Goal: Information Seeking & Learning: Learn about a topic

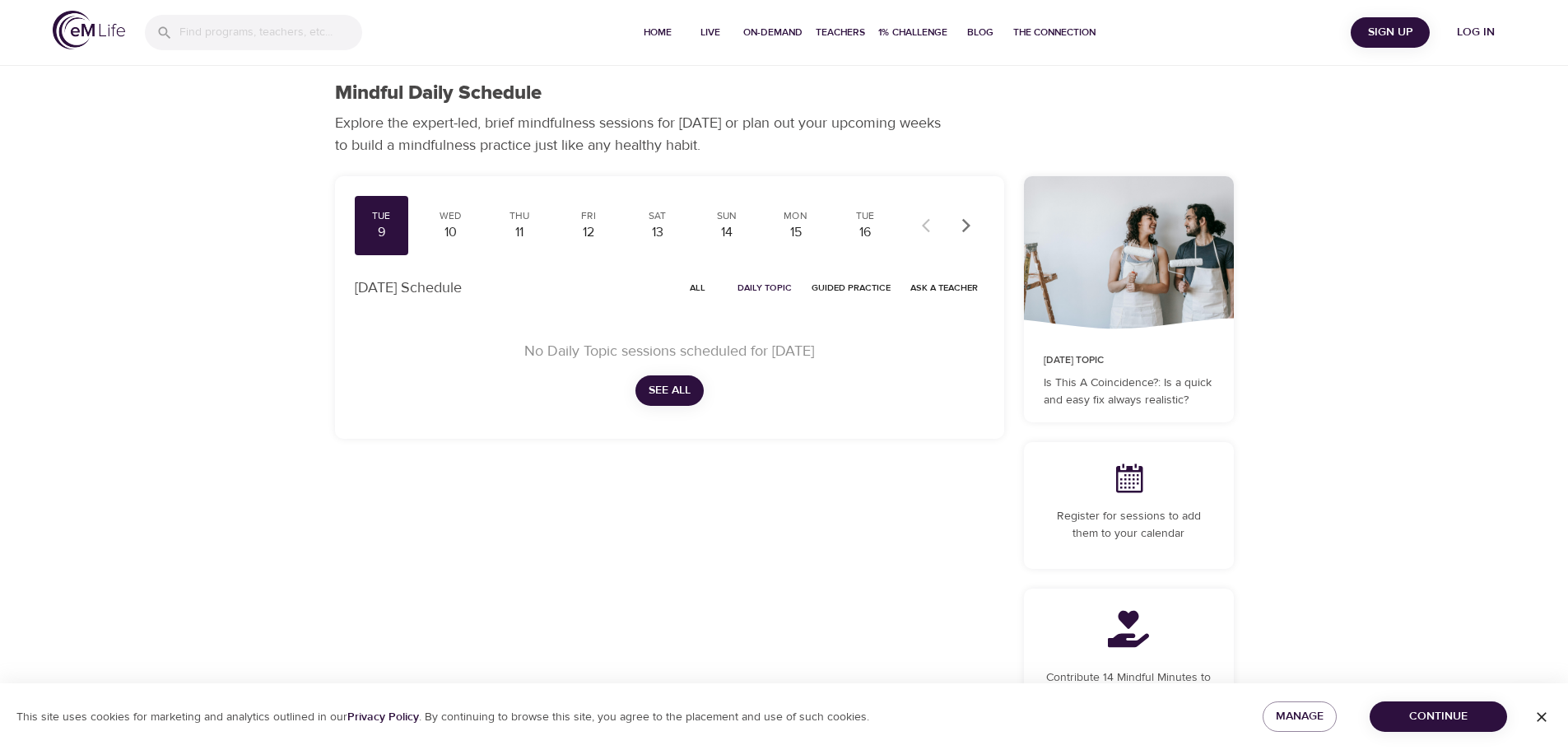
click at [1495, 28] on span "Log in" at bounding box center [1476, 32] width 66 height 20
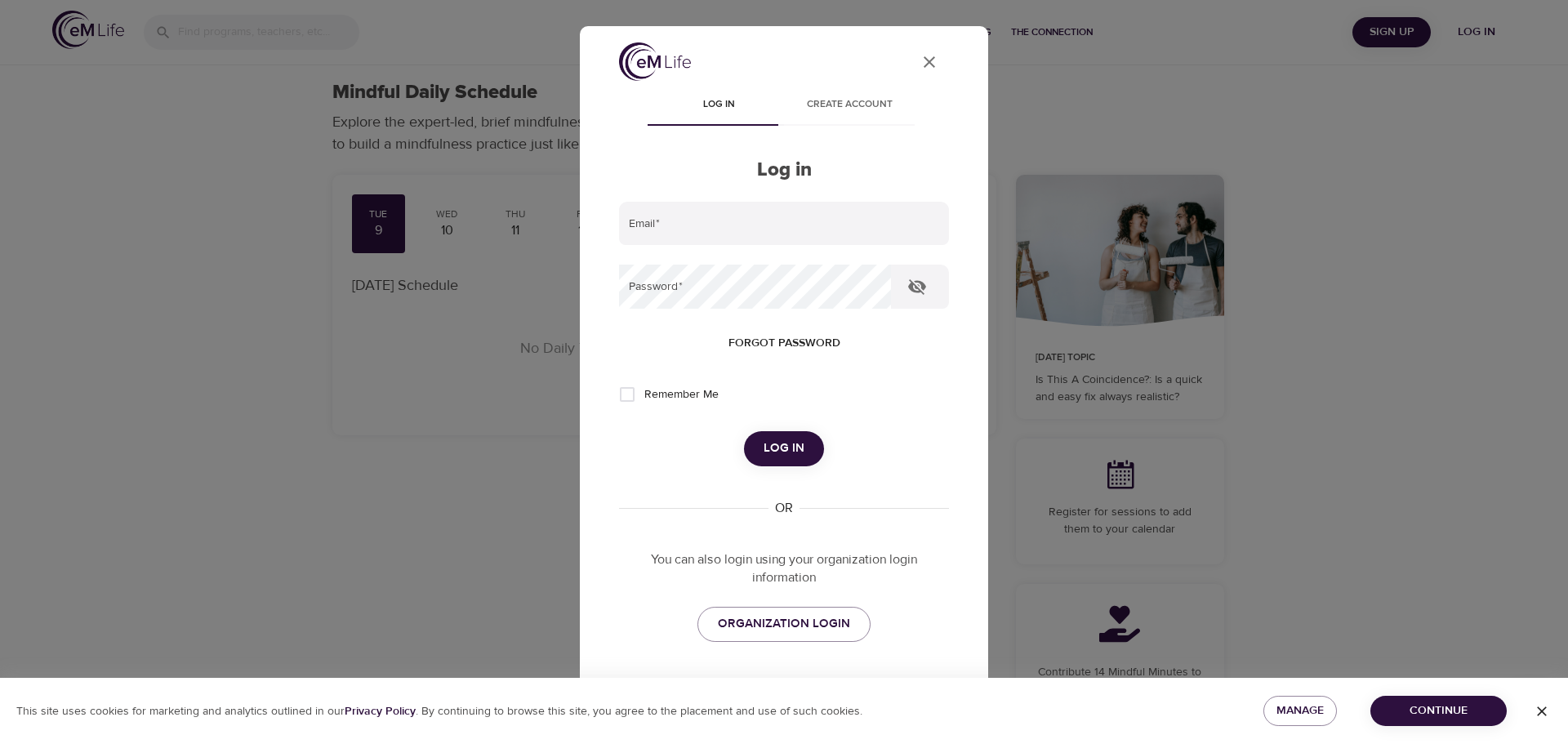
type input "[EMAIL_ADDRESS][DOMAIN_NAME]"
click at [773, 454] on span "Log in" at bounding box center [784, 447] width 41 height 21
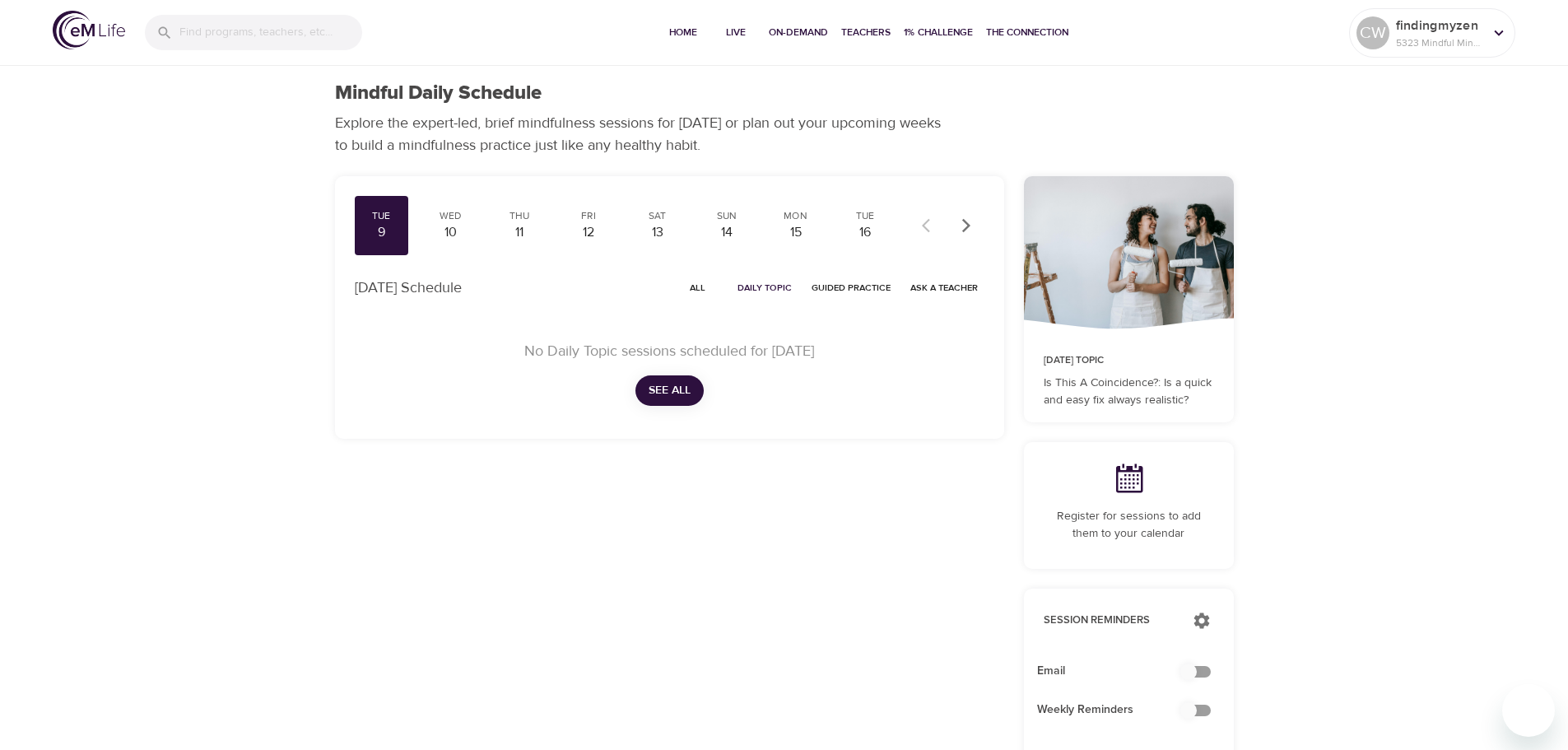
checkbox input "true"
click at [725, 35] on span "Live" at bounding box center [735, 32] width 40 height 17
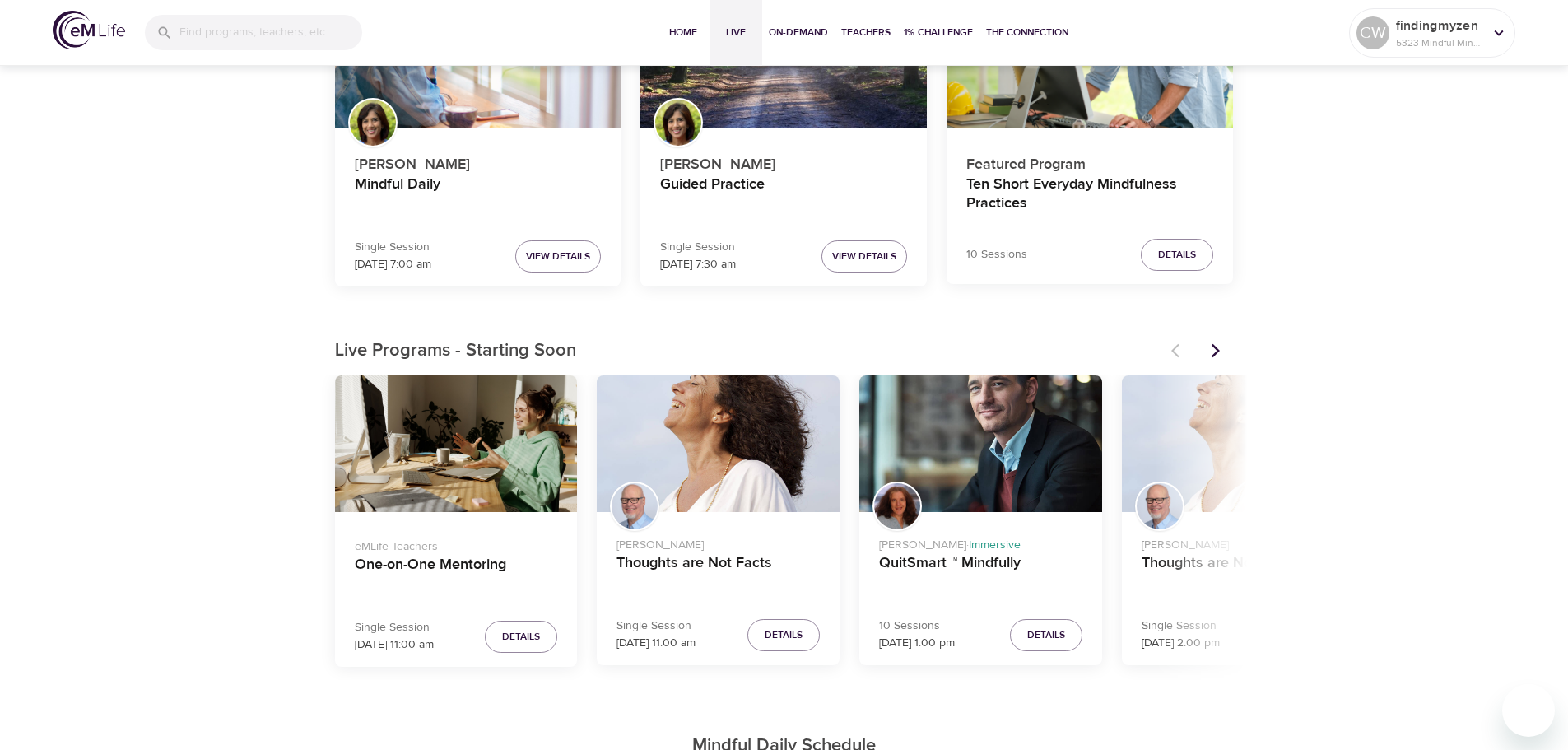
scroll to position [247, 0]
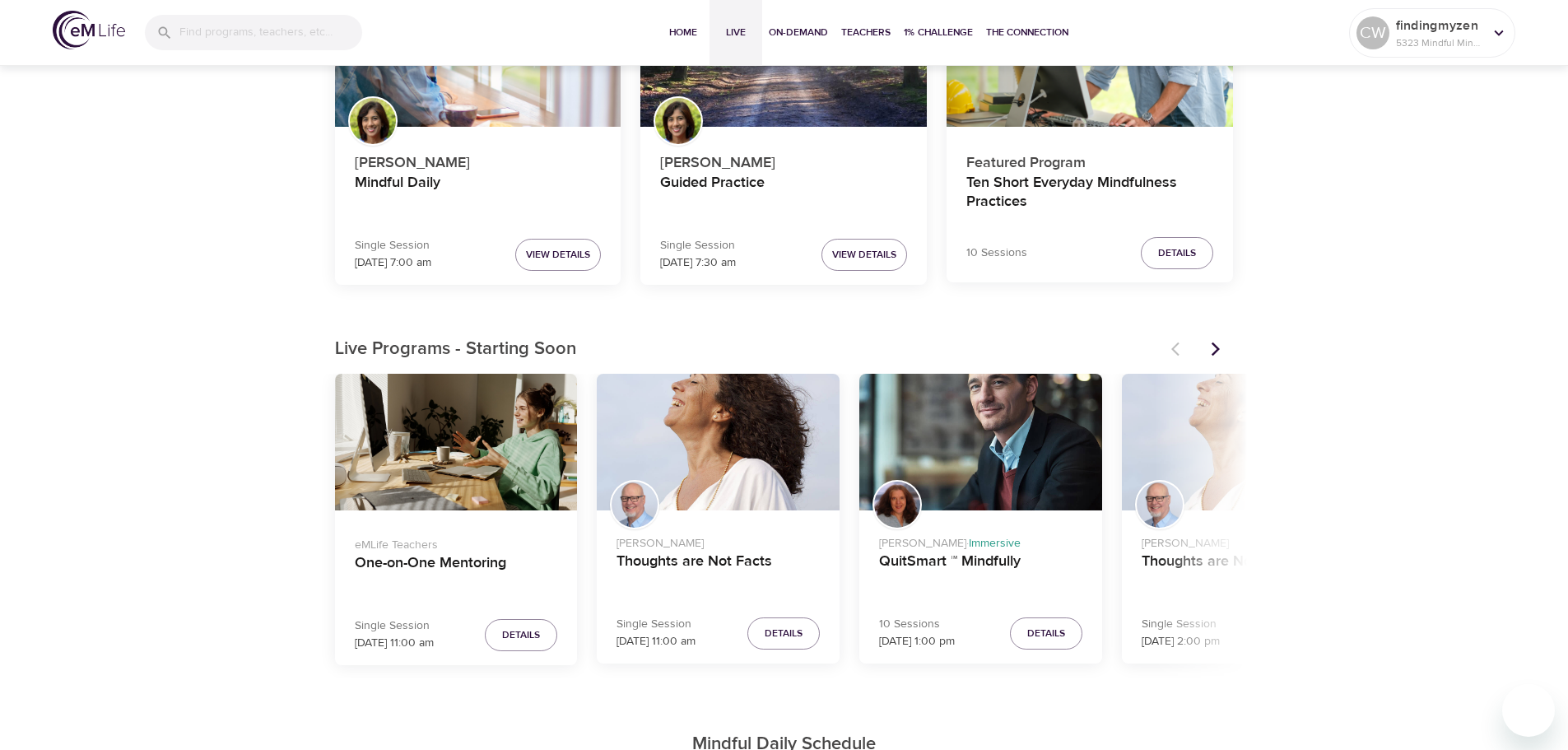
click at [1203, 497] on div "Thoughts are Not Facts" at bounding box center [1243, 442] width 243 height 136
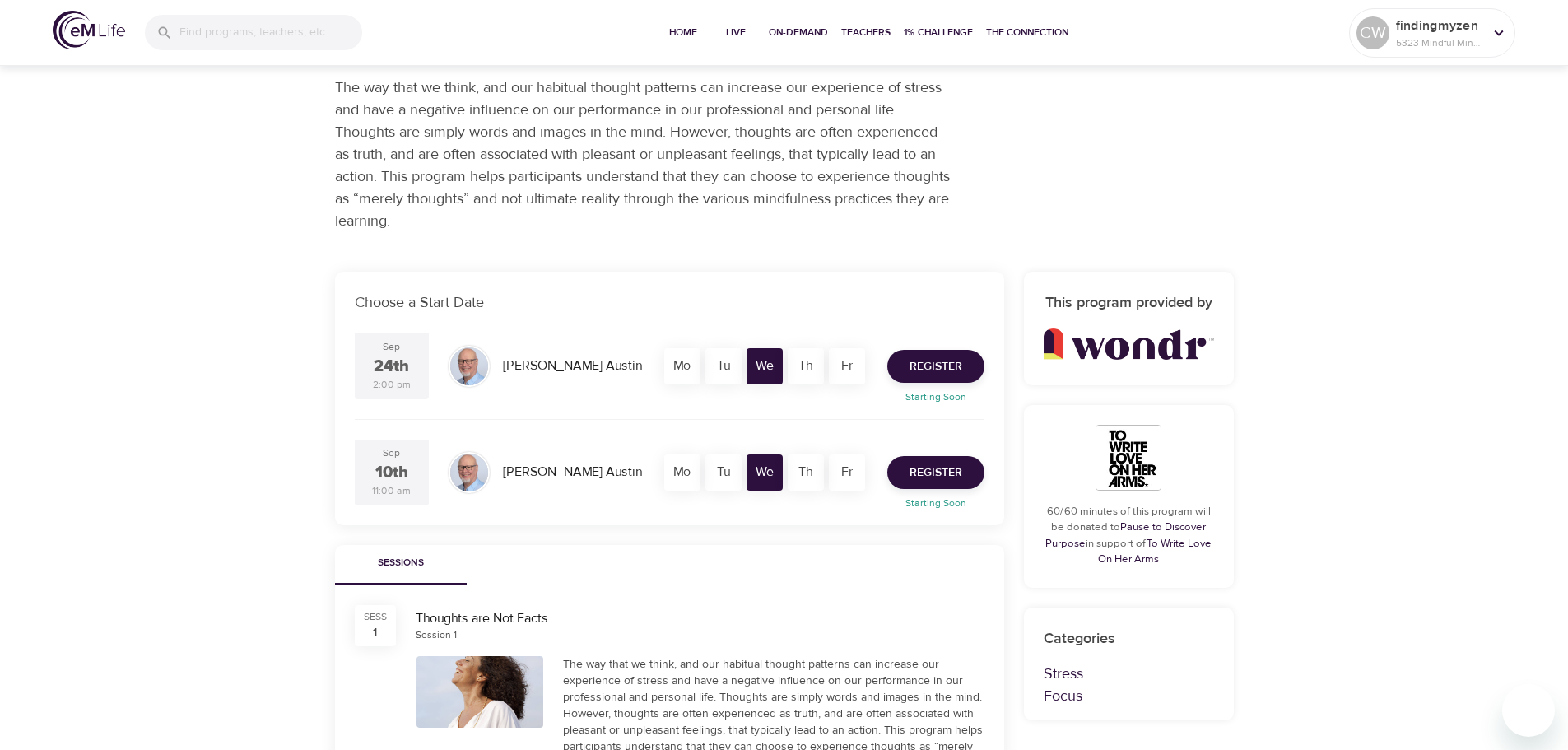
scroll to position [247, 0]
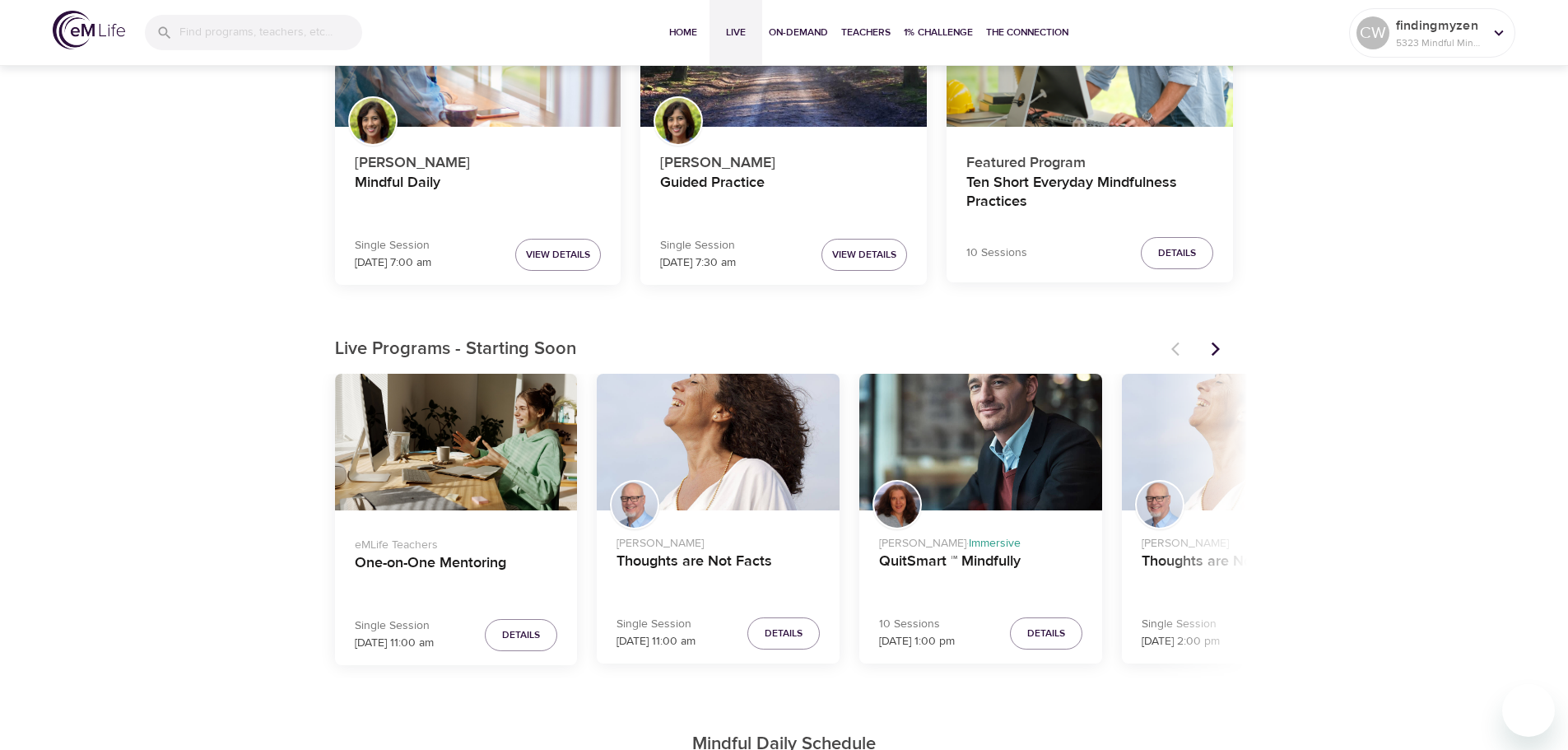
click at [1222, 347] on icon "Next items" at bounding box center [1216, 349] width 17 height 17
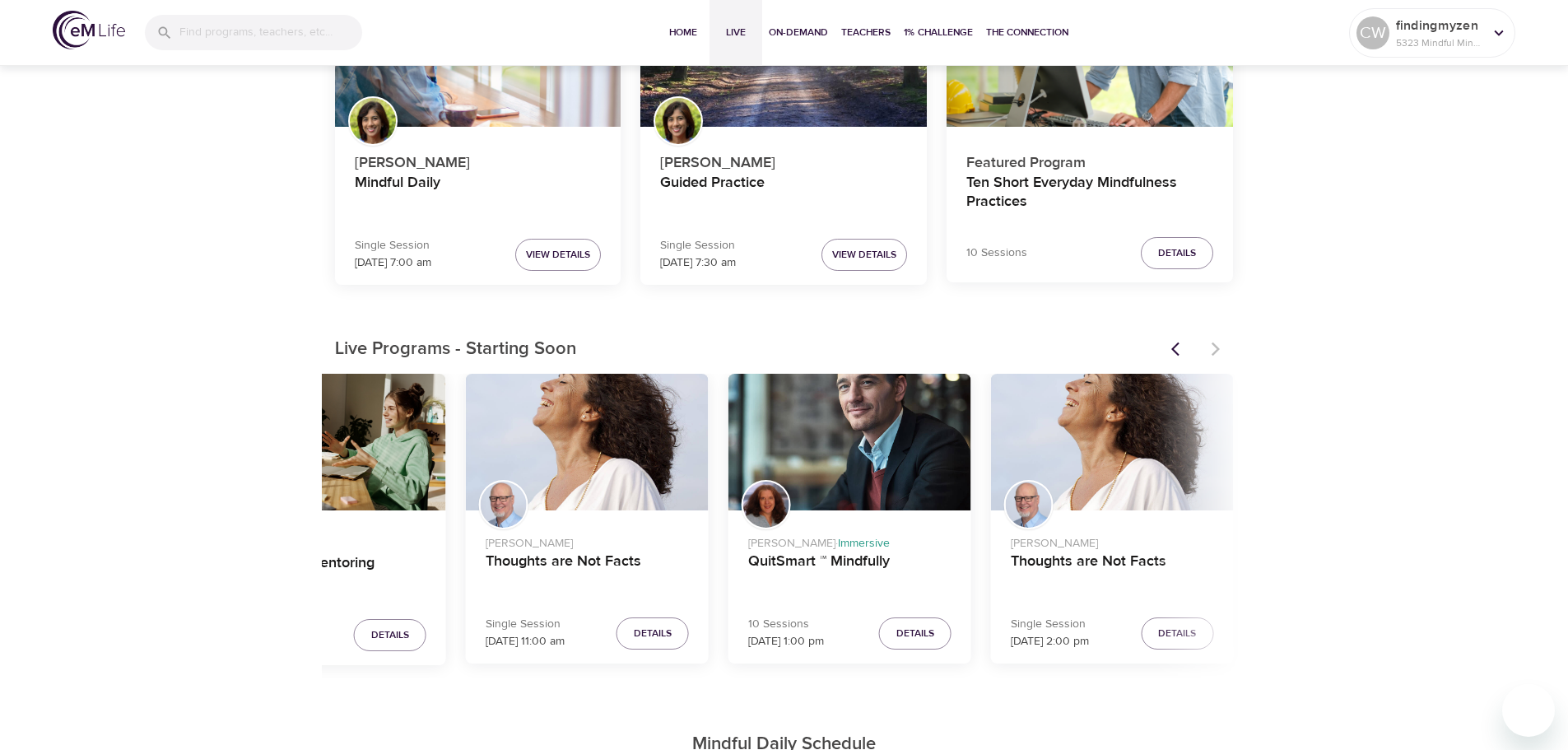
click at [1222, 347] on div at bounding box center [1197, 349] width 73 height 36
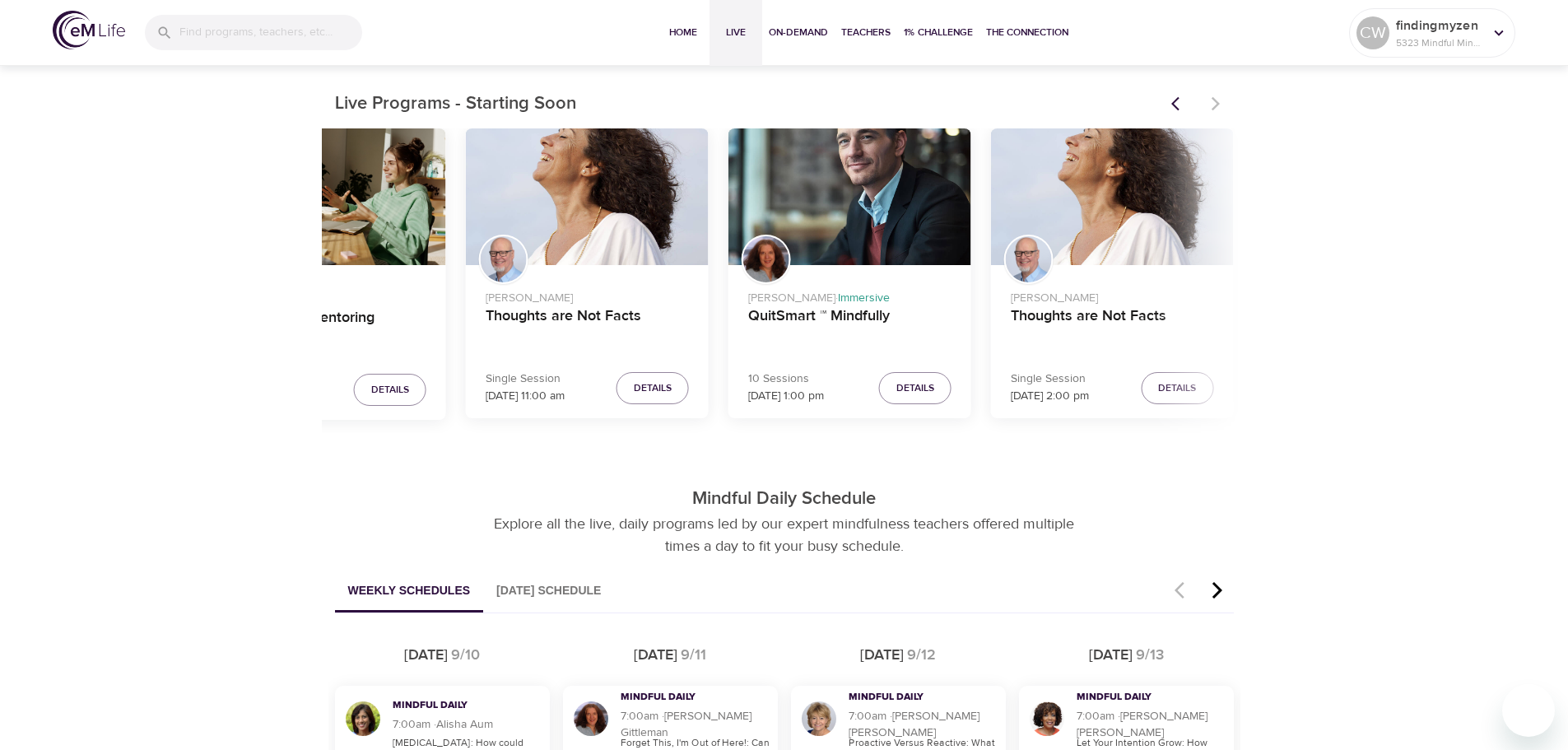
scroll to position [494, 0]
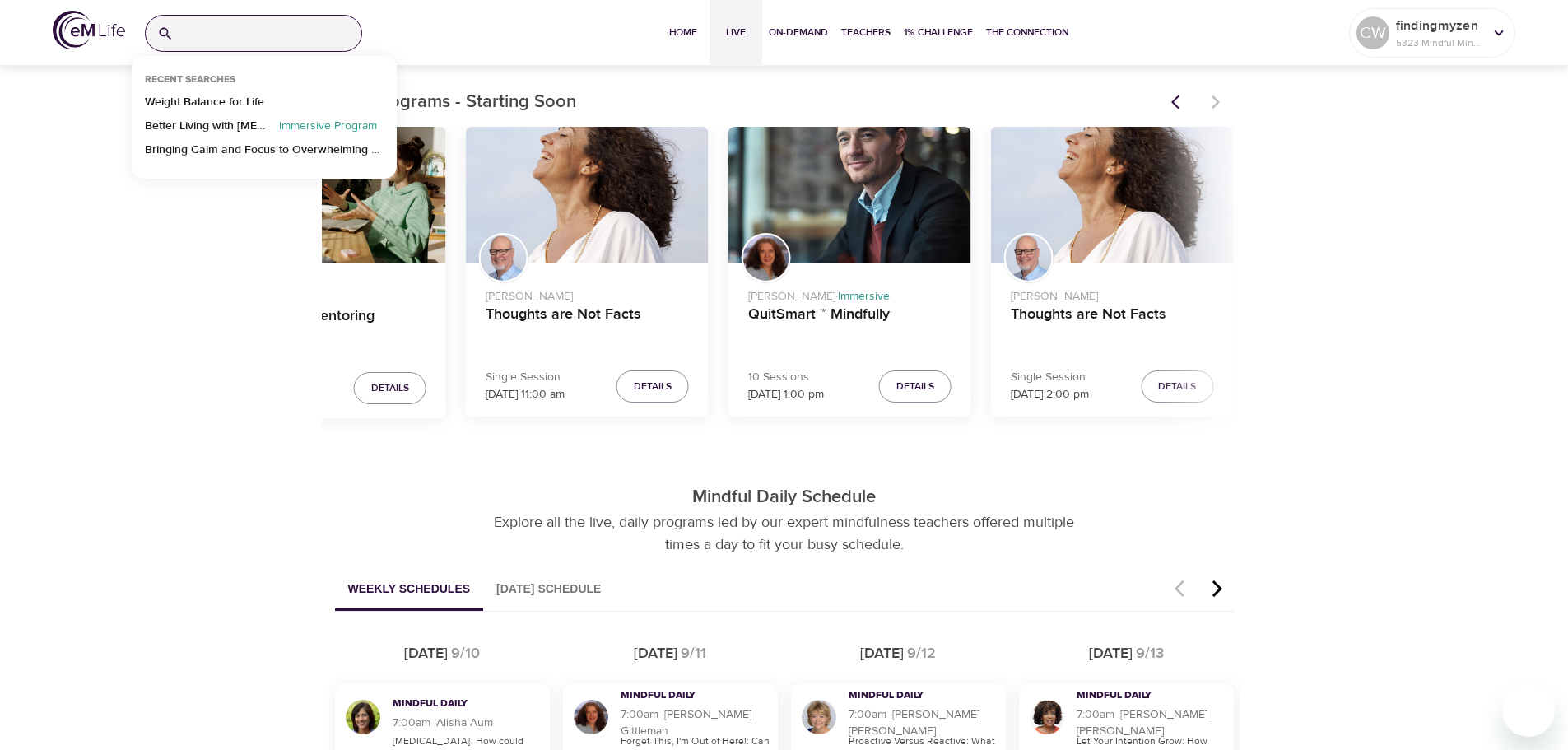
click at [257, 43] on input "search" at bounding box center [271, 33] width 181 height 35
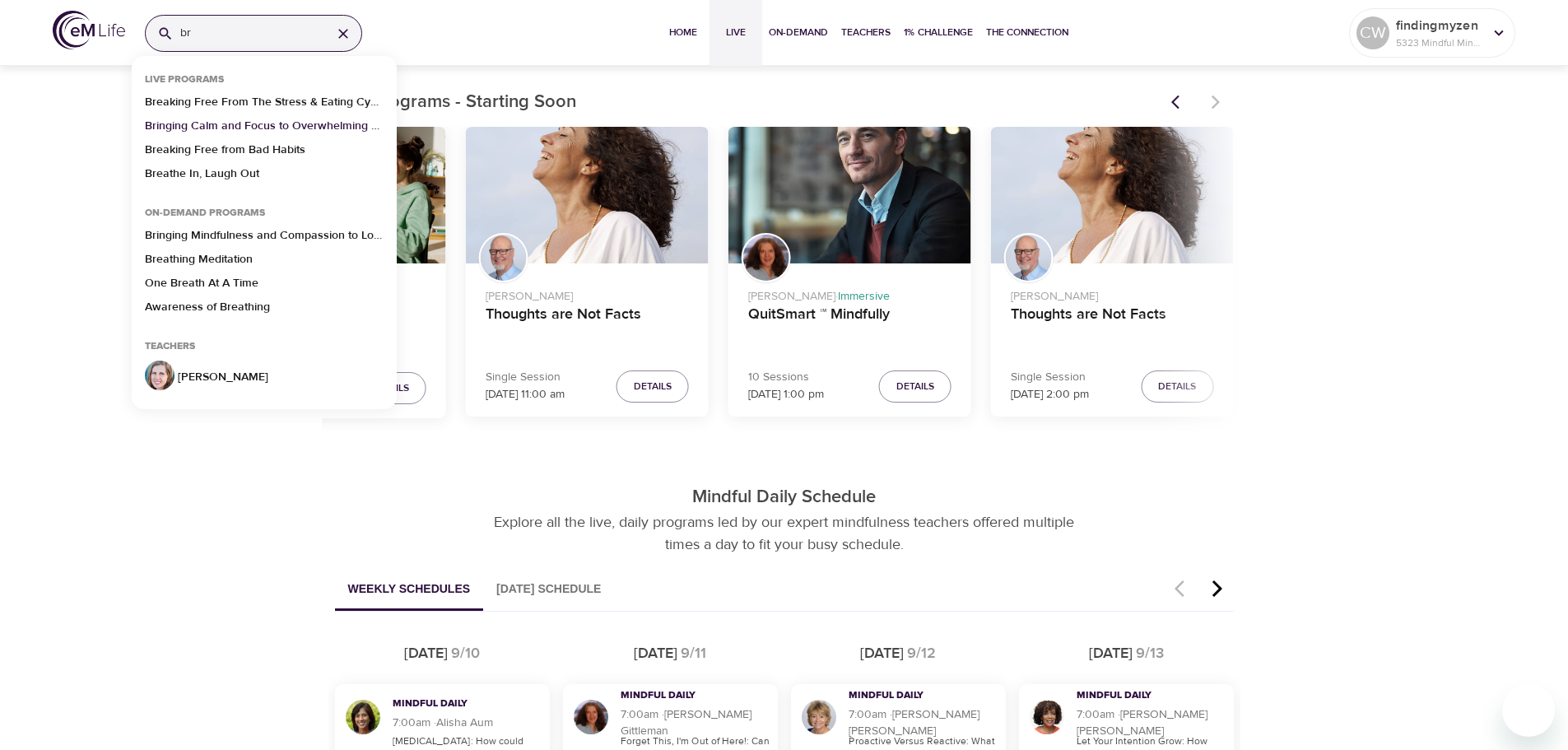
type input "br"
click at [218, 121] on p "Bringing Calm and Focus to Overwhelming Situations" at bounding box center [263, 130] width 238 height 24
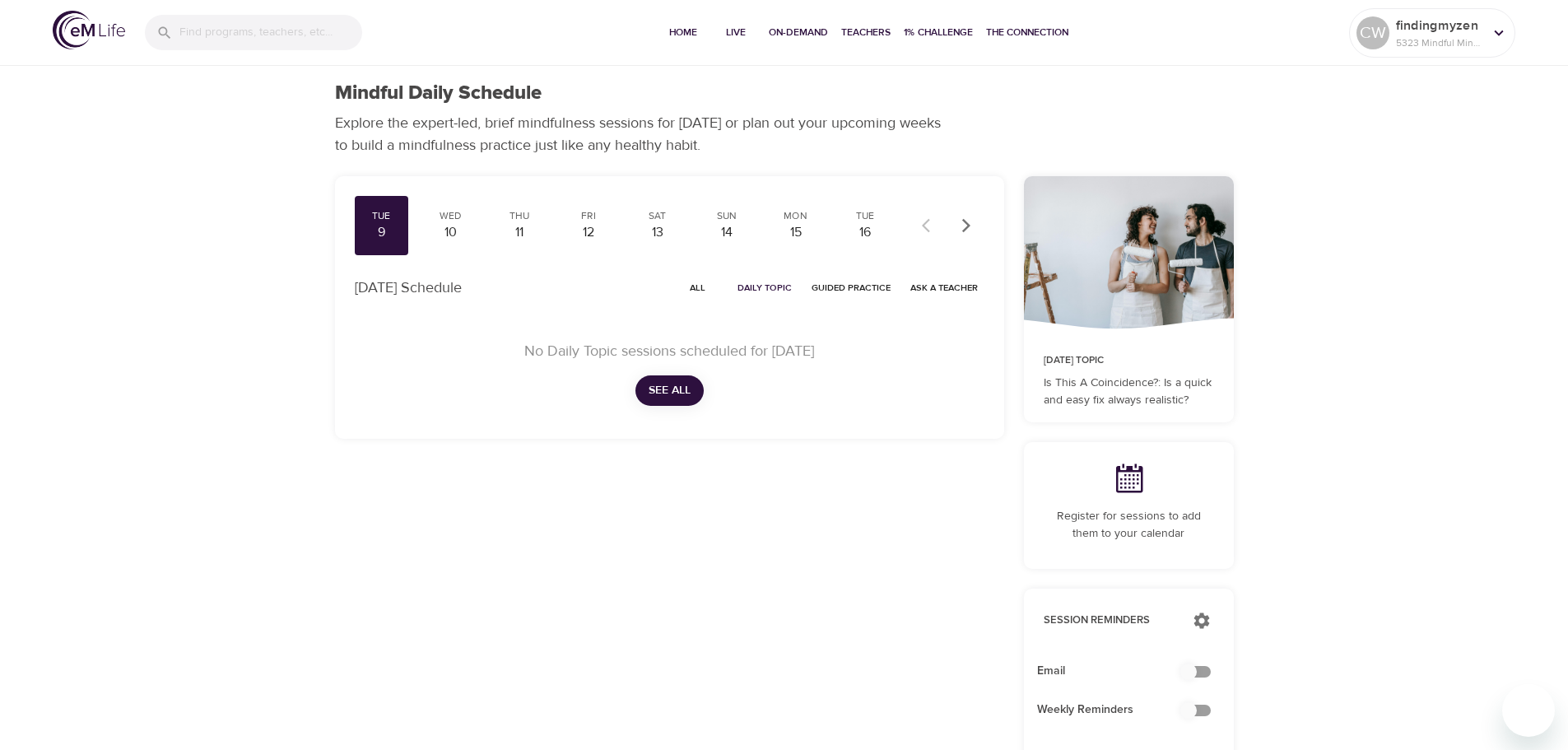
checkbox input "true"
click at [745, 30] on span "Live" at bounding box center [735, 32] width 40 height 17
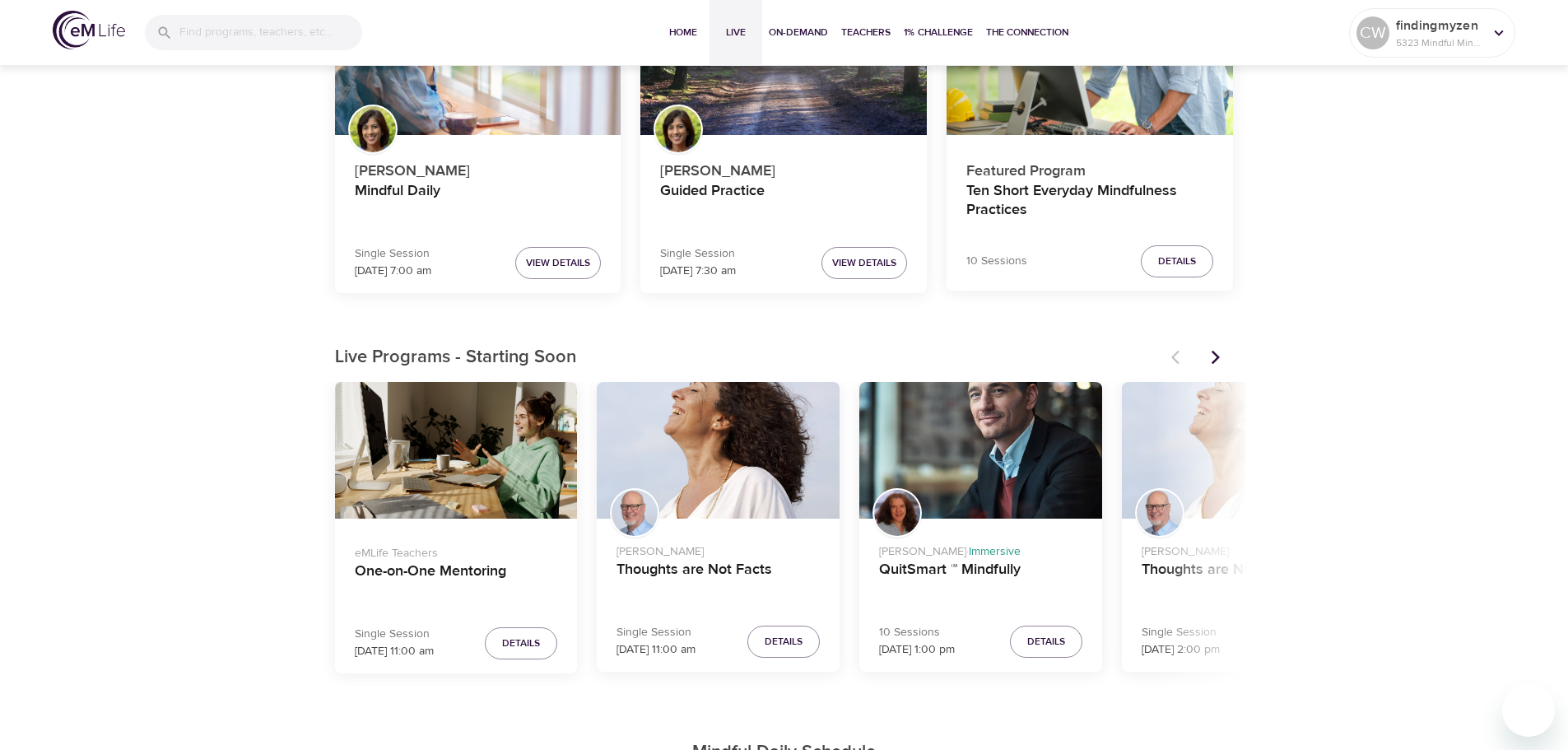
scroll to position [247, 0]
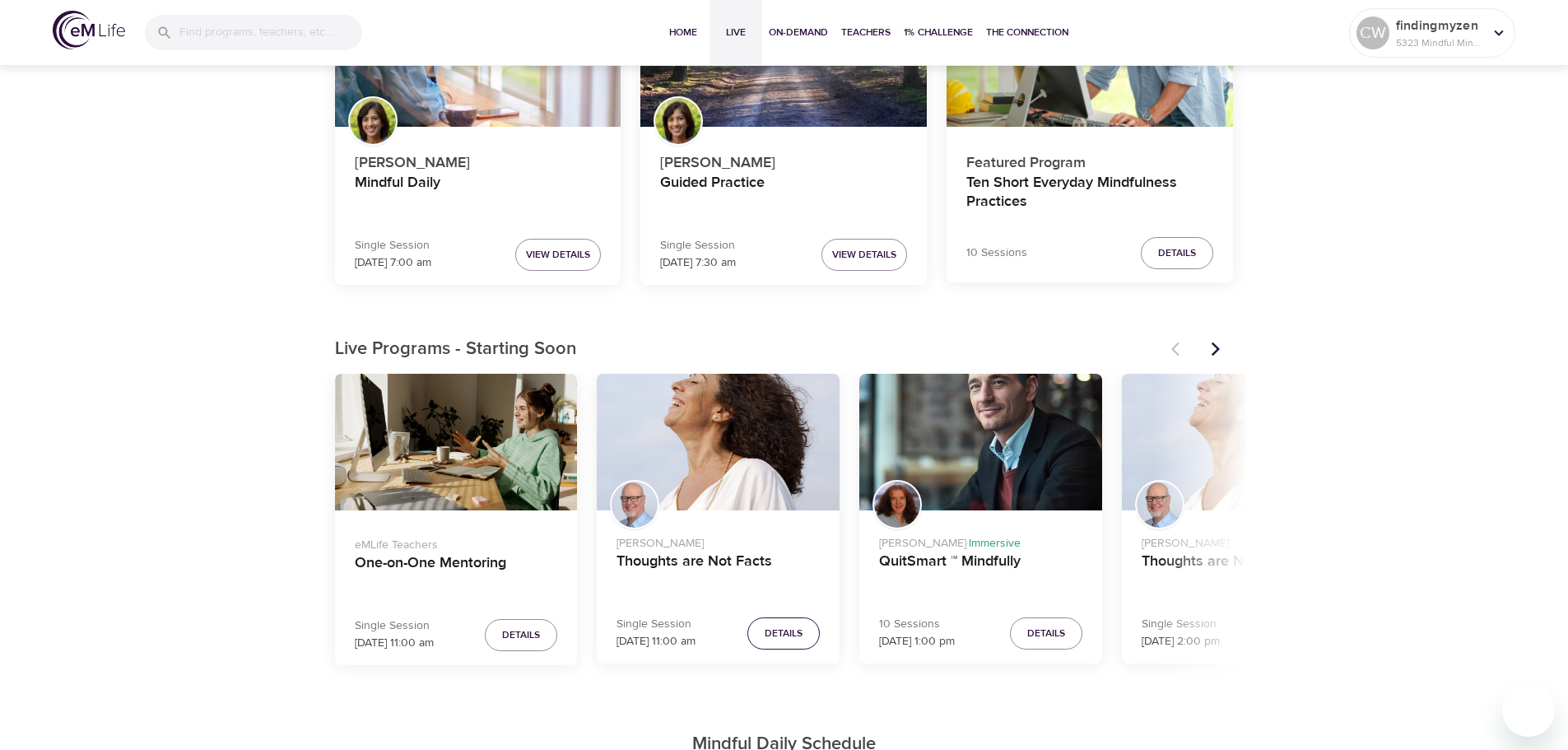
click at [797, 634] on span "Details" at bounding box center [783, 633] width 38 height 17
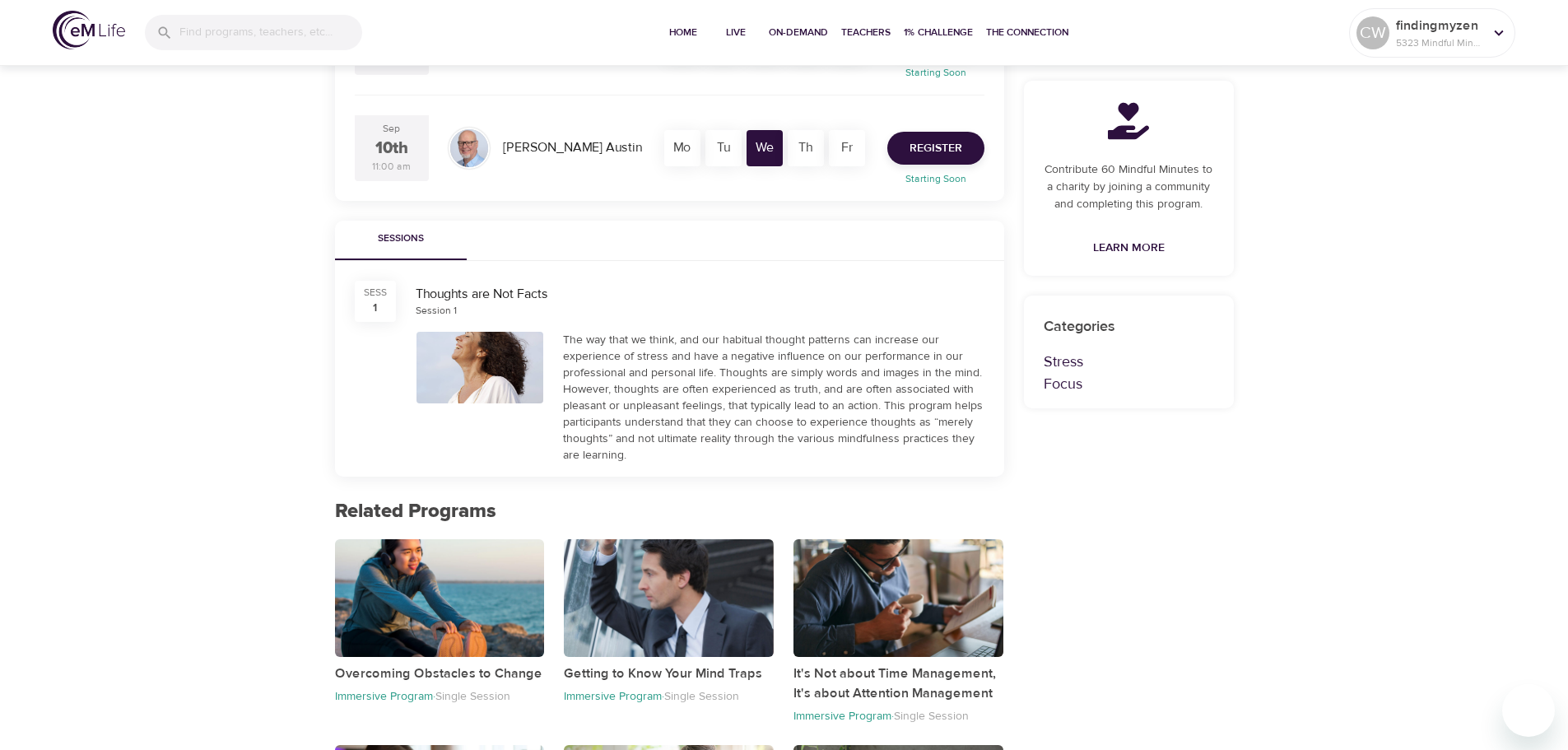
scroll to position [494, 0]
